Goal: Download file/media

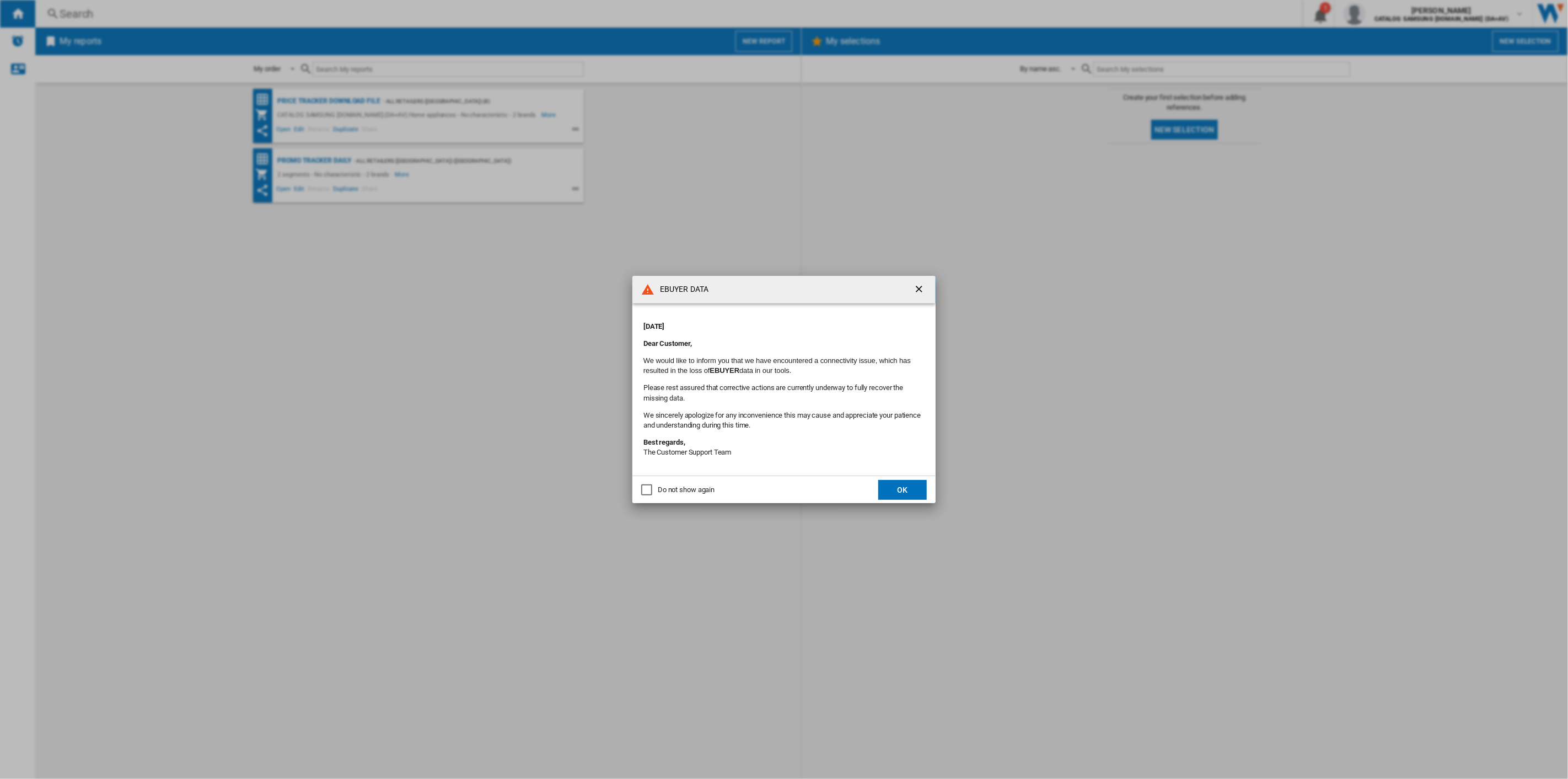
drag, startPoint x: 1516, startPoint y: 1, endPoint x: 1117, endPoint y: 157, distance: 428.4
click at [1117, 157] on div "EBUYER DATA [DATE] Dear Customer, We would like to inform you that we have enco…" at bounding box center [784, 390] width 1568 height 779
click at [912, 487] on button "OK" at bounding box center [902, 489] width 48 height 20
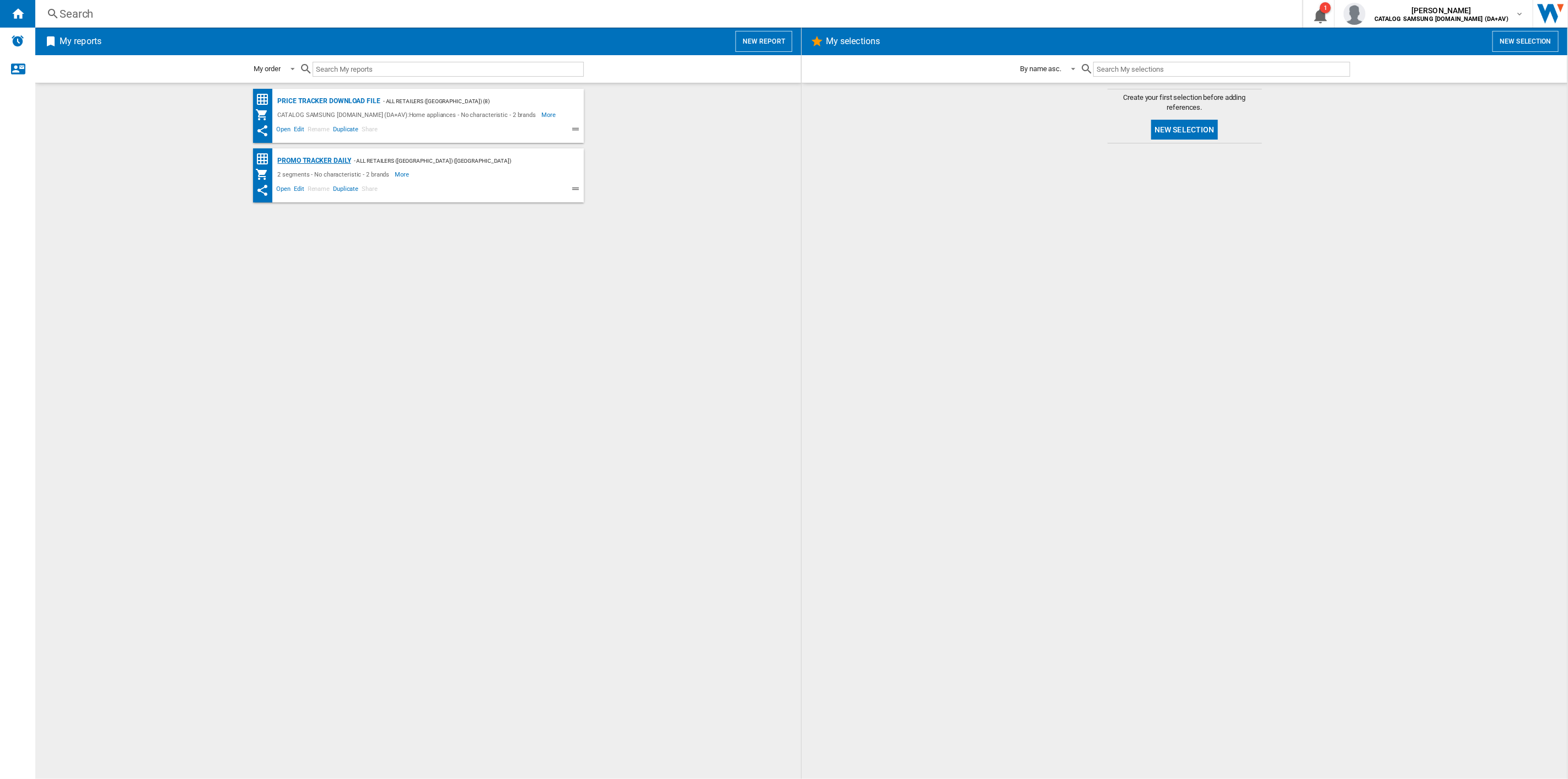
click at [334, 157] on div "Promo Tracker Daily" at bounding box center [313, 161] width 76 height 14
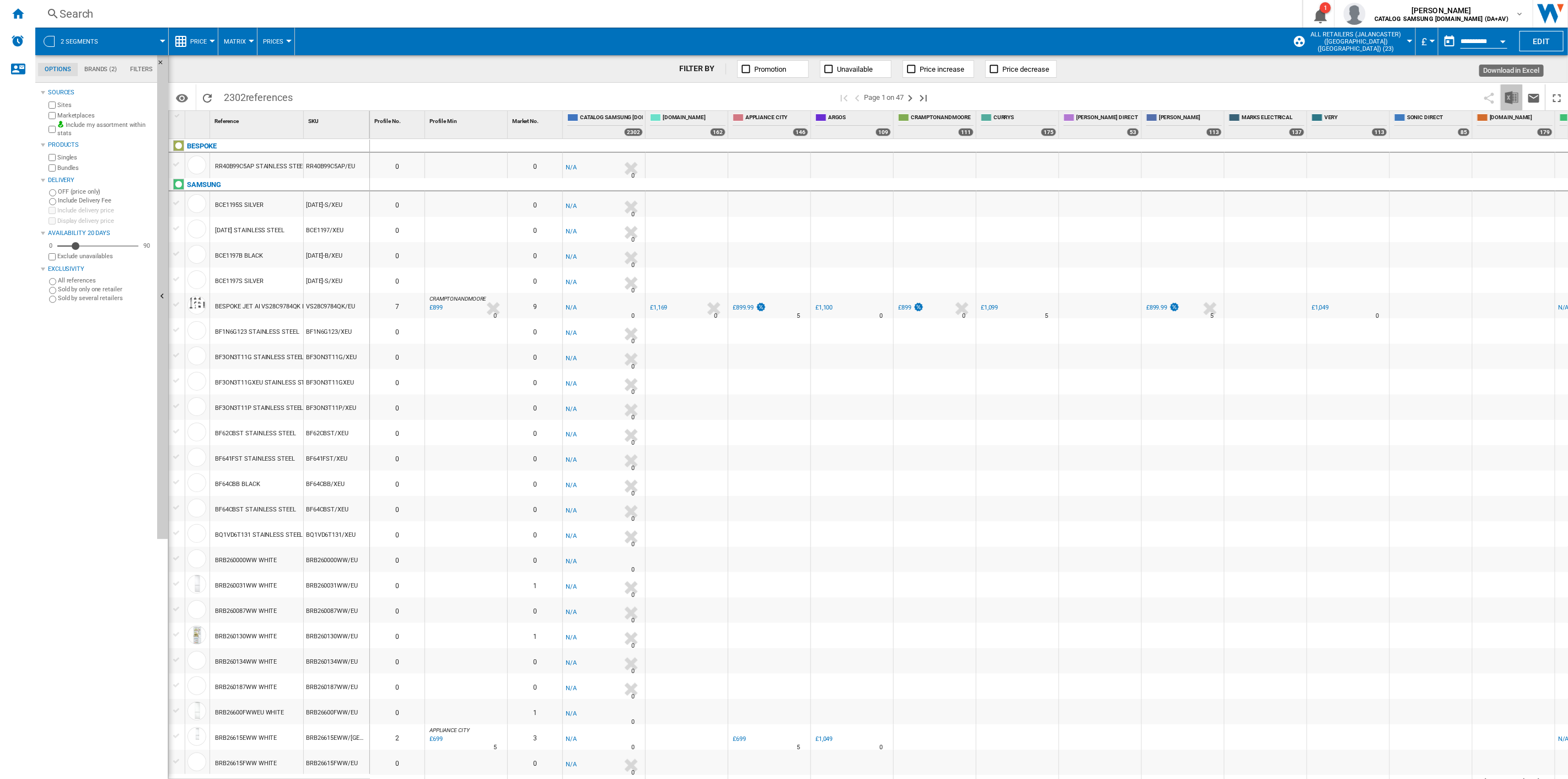
click at [1508, 99] on img "Download in Excel" at bounding box center [1512, 98] width 13 height 13
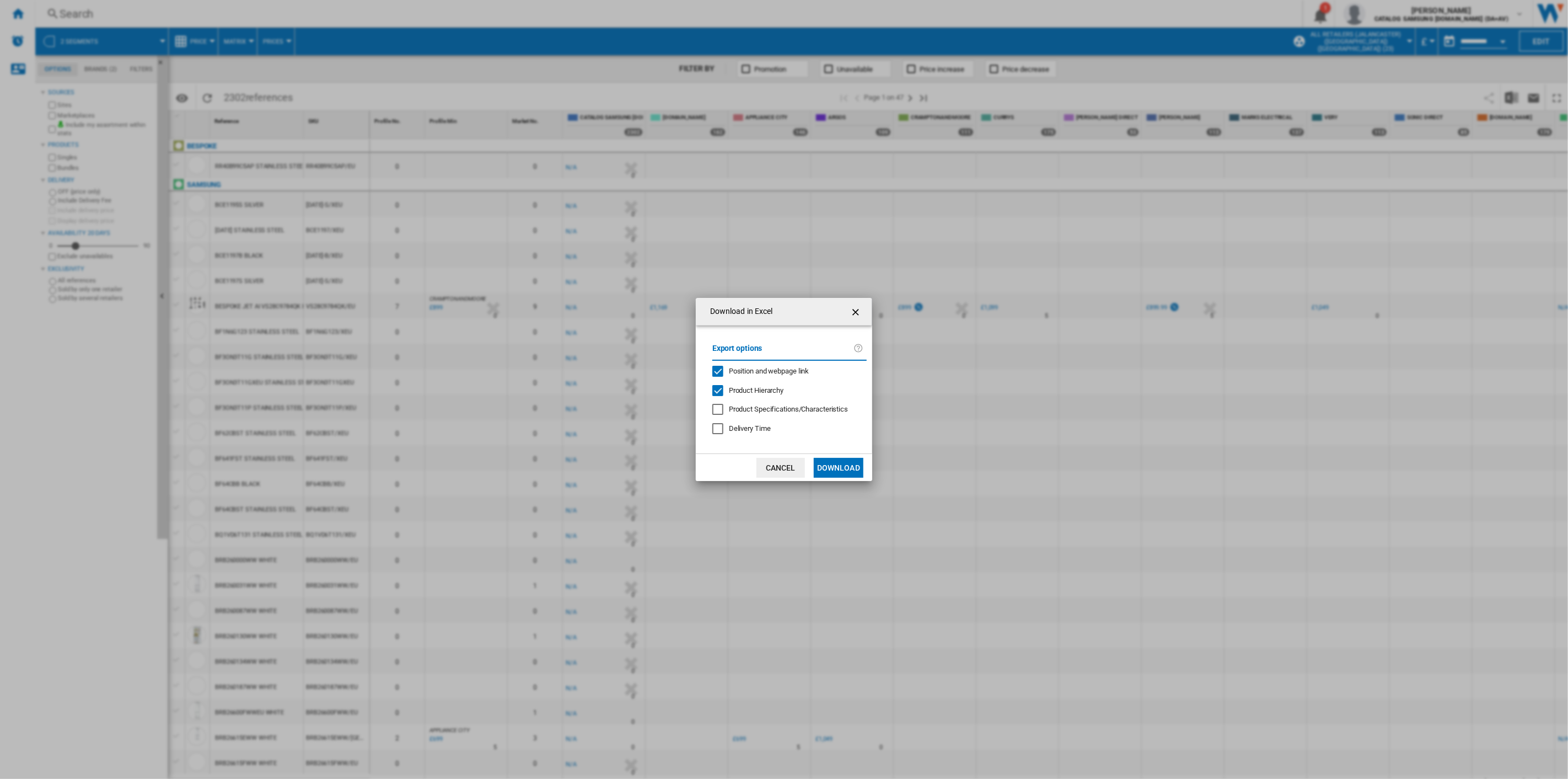
click at [841, 465] on button "Download" at bounding box center [838, 468] width 50 height 20
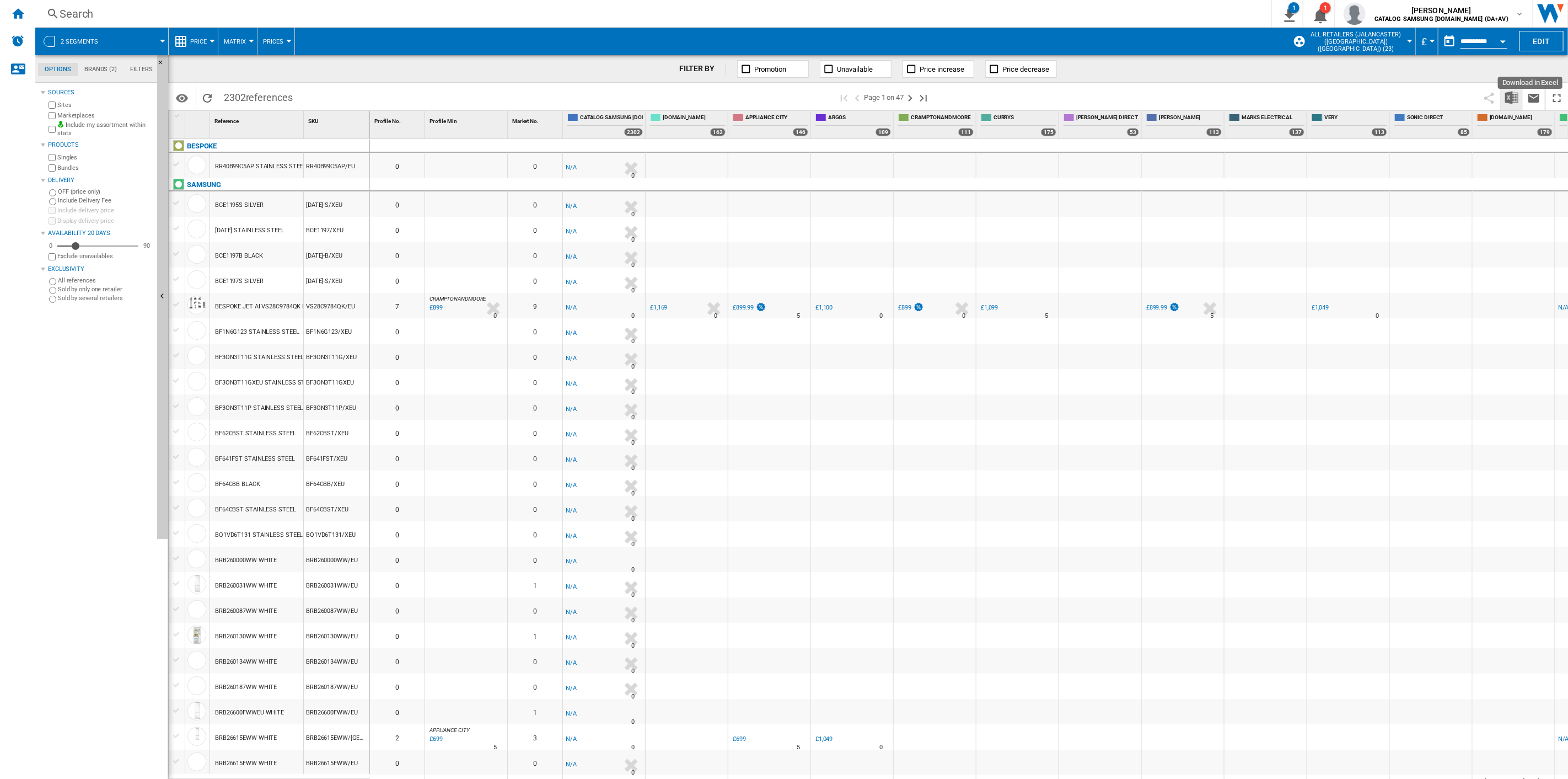
click at [1515, 103] on img "Download in Excel" at bounding box center [1512, 98] width 13 height 13
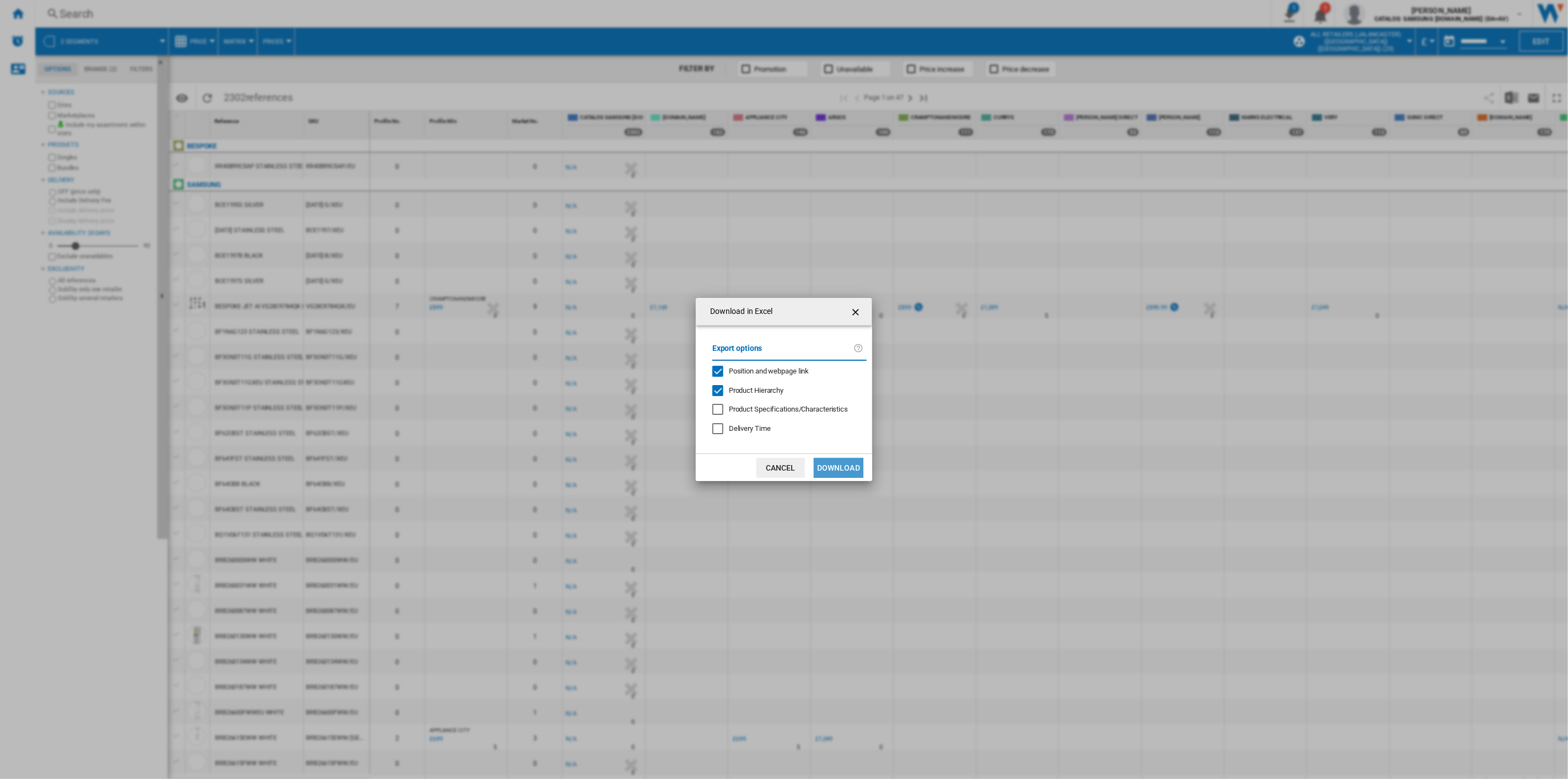
click at [837, 465] on button "Download" at bounding box center [838, 468] width 50 height 20
